Goal: Navigation & Orientation: Find specific page/section

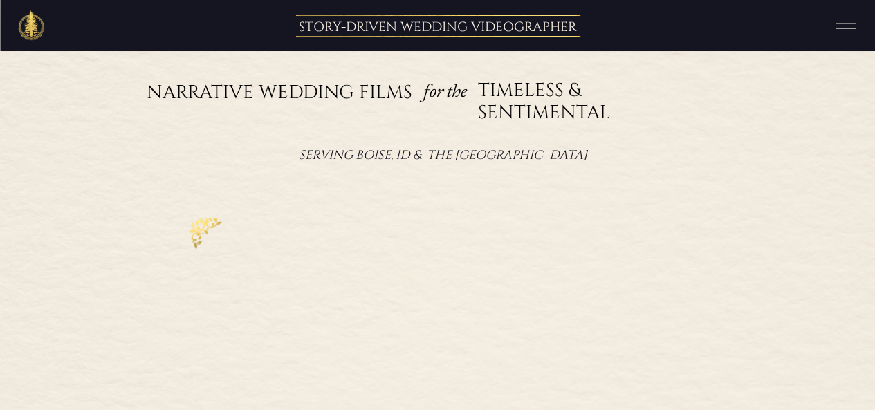
scroll to position [207, 0]
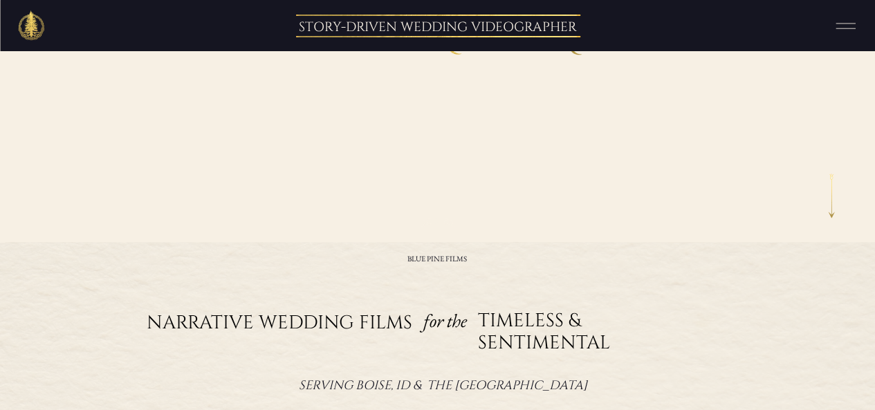
click at [839, 30] on icon at bounding box center [845, 26] width 35 height 26
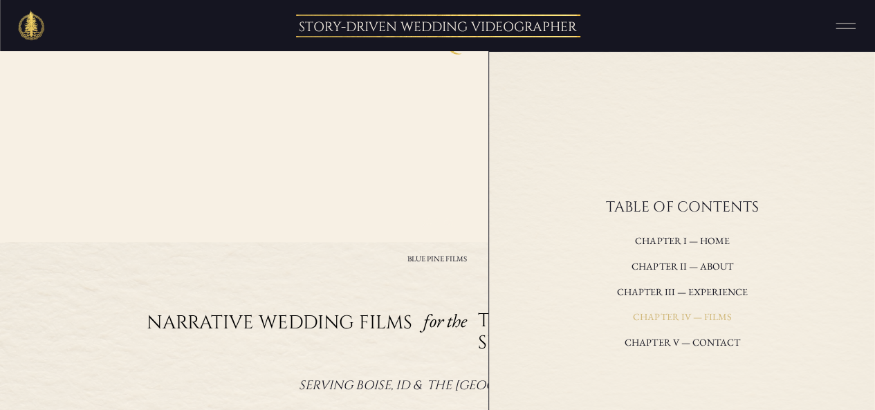
click at [653, 312] on h3 "Chapter IV — films" at bounding box center [682, 317] width 237 height 19
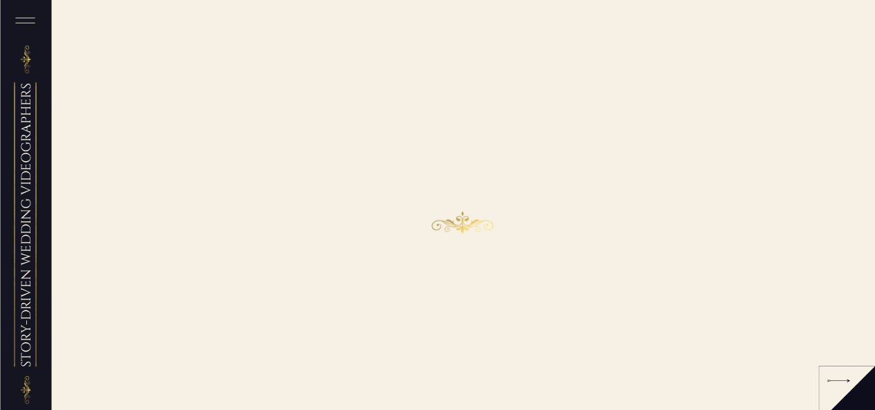
scroll to position [39, 0]
click at [844, 369] on div at bounding box center [837, 368] width 23 height 12
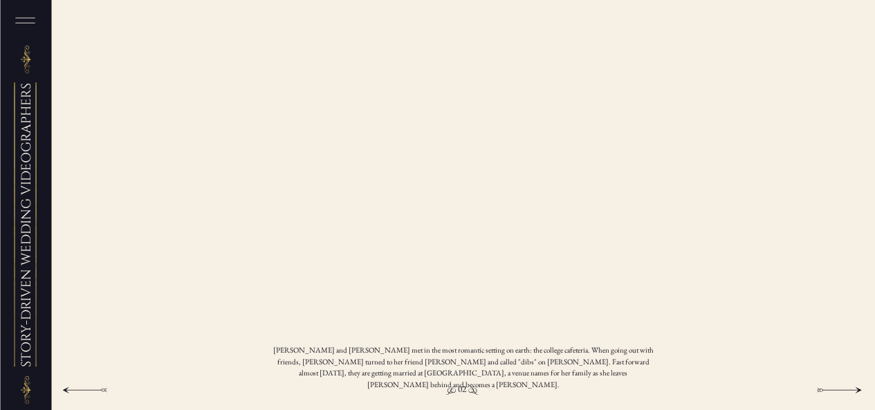
click at [837, 385] on div at bounding box center [838, 390] width 45 height 12
click at [827, 387] on div at bounding box center [838, 390] width 45 height 12
click at [831, 384] on div at bounding box center [838, 390] width 45 height 12
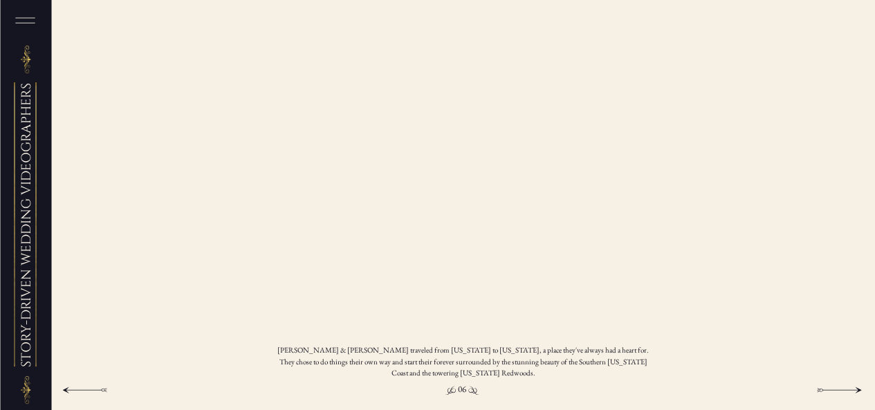
click at [831, 384] on div at bounding box center [838, 390] width 45 height 12
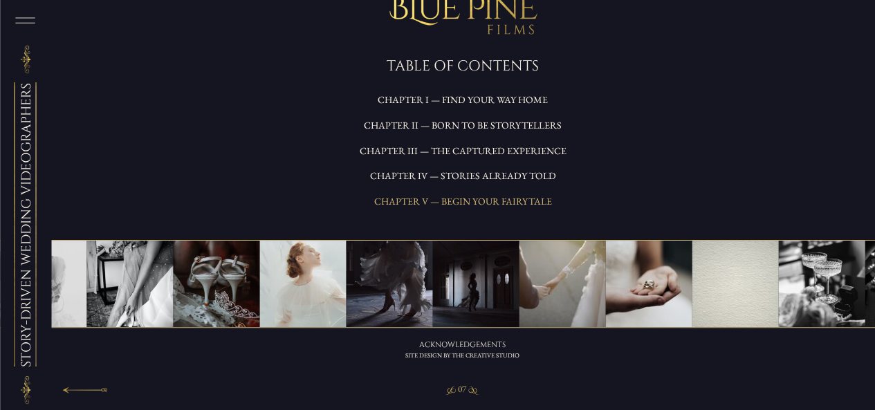
click at [488, 203] on h3 "Chapter V — begin your fairytale" at bounding box center [463, 202] width 214 height 19
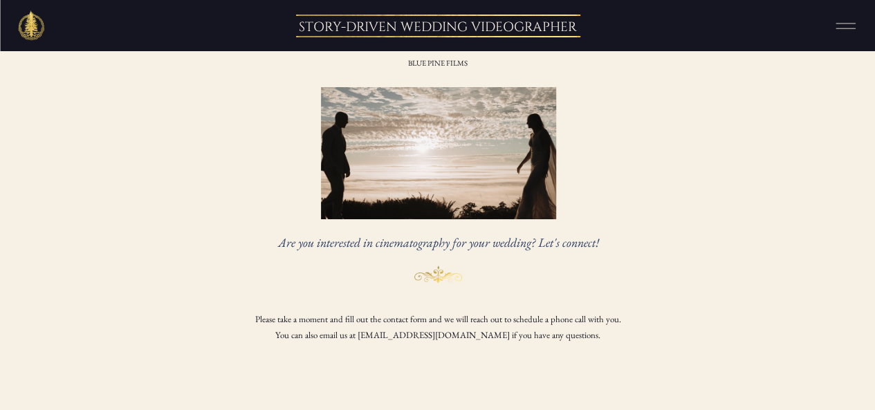
click at [845, 31] on icon at bounding box center [845, 26] width 35 height 26
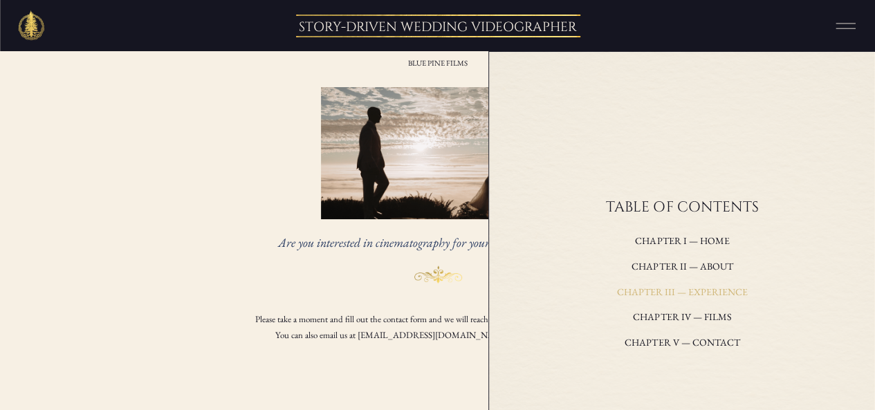
click at [700, 291] on h3 "Chapter III — experience" at bounding box center [682, 293] width 237 height 19
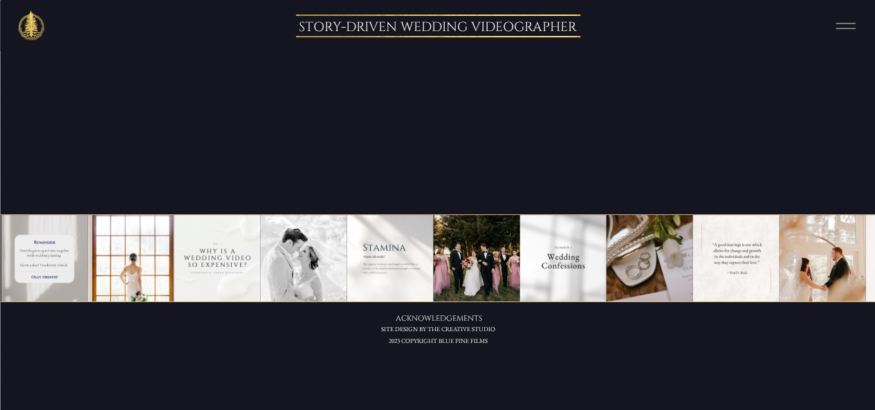
scroll to position [2737, 0]
